Goal: Transaction & Acquisition: Purchase product/service

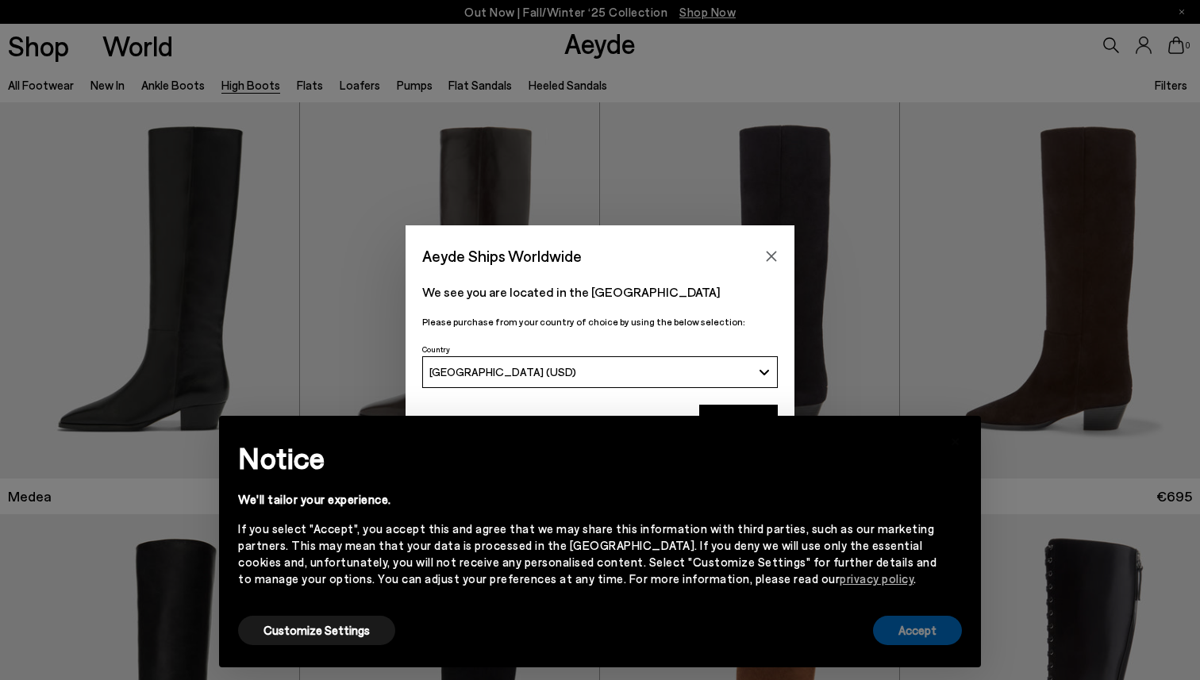
click at [928, 638] on button "Accept" at bounding box center [917, 630] width 89 height 29
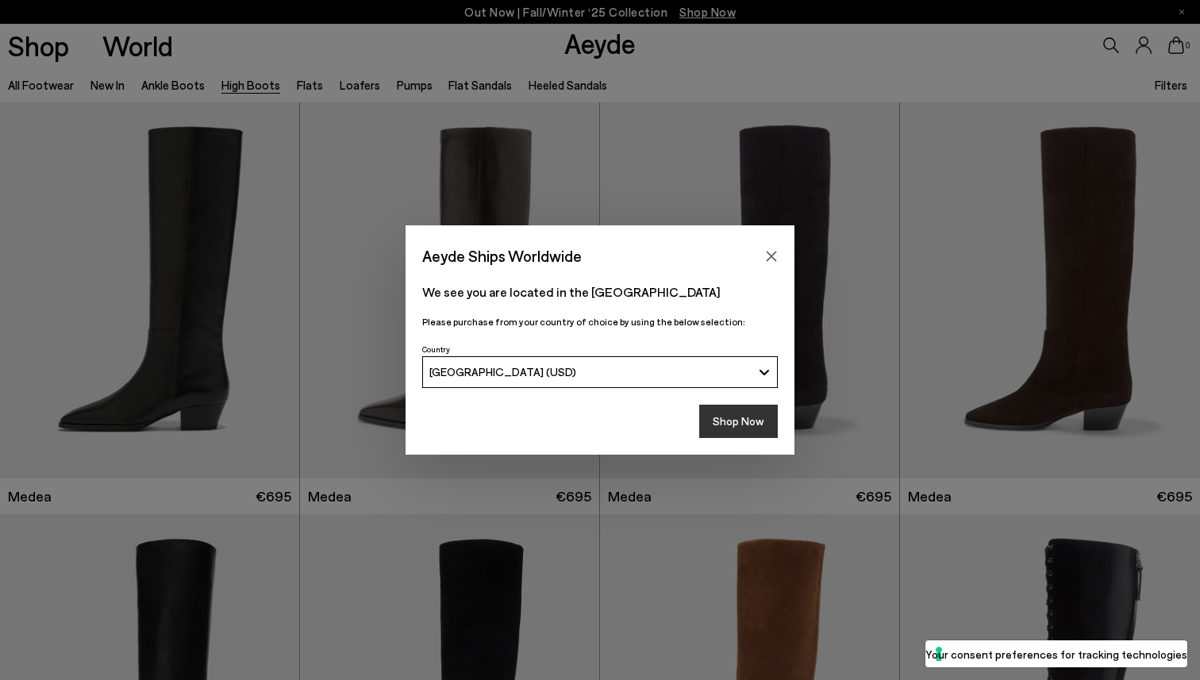
click at [759, 414] on button "Shop Now" at bounding box center [738, 421] width 79 height 33
click at [759, 422] on button "Shop Now" at bounding box center [738, 421] width 79 height 33
click at [776, 254] on icon "Close" at bounding box center [771, 256] width 13 height 13
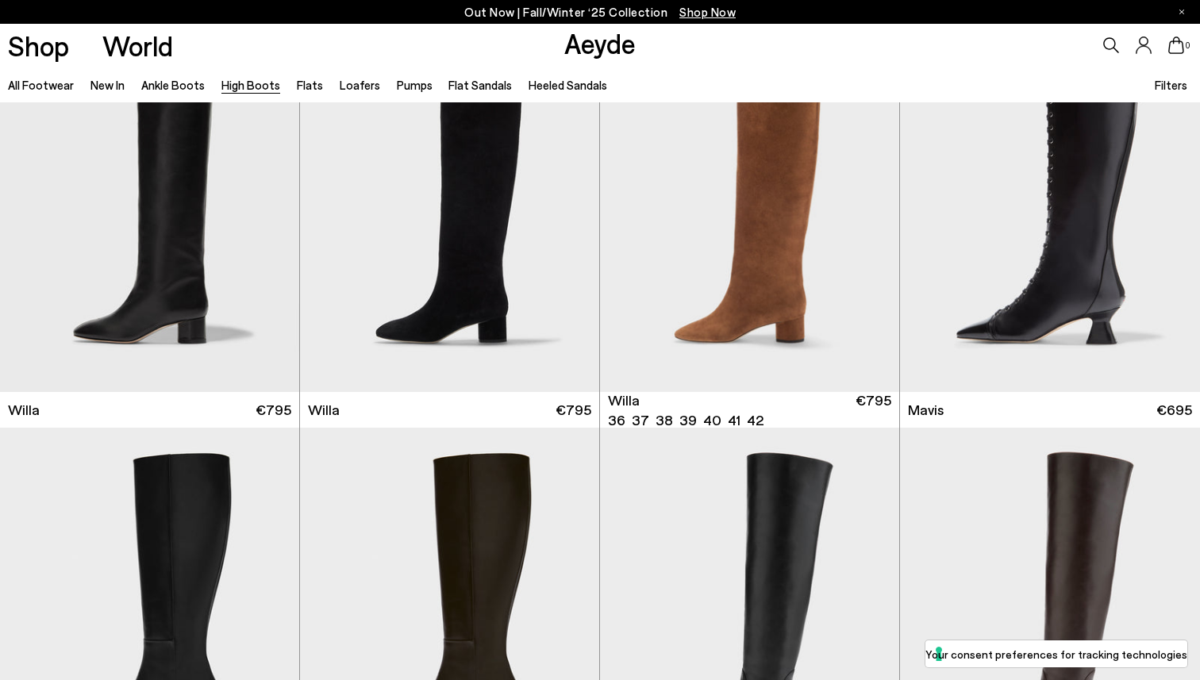
scroll to position [501, 0]
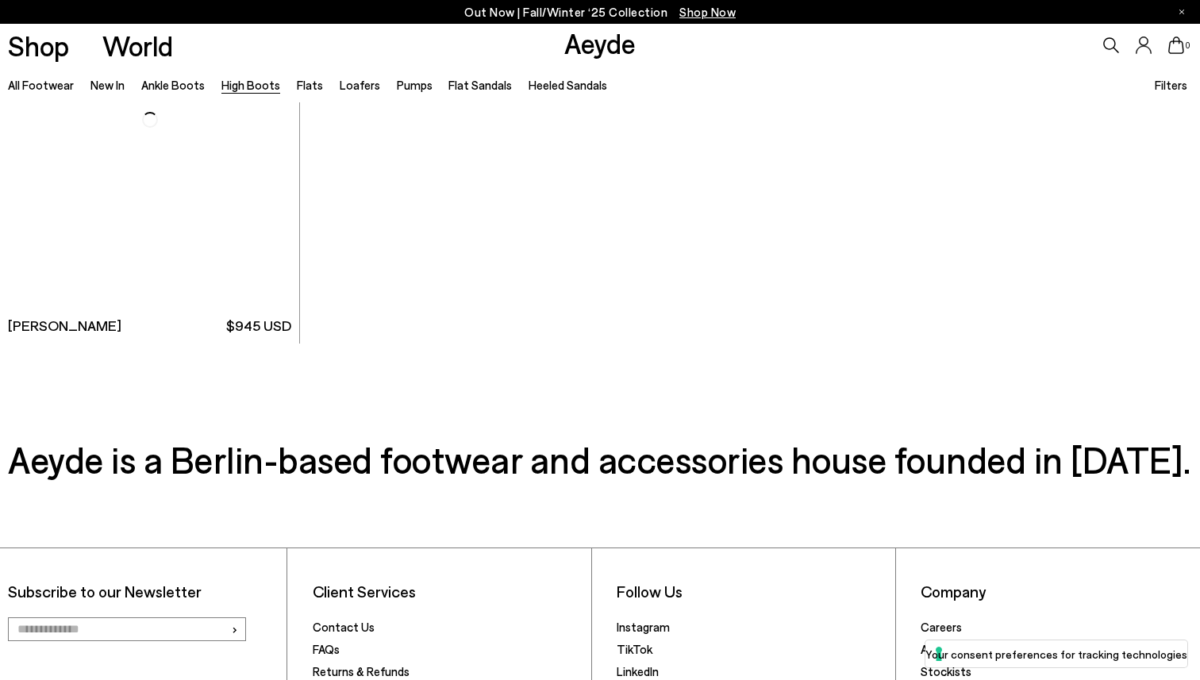
scroll to position [4294, 0]
